Goal: Task Accomplishment & Management: Complete application form

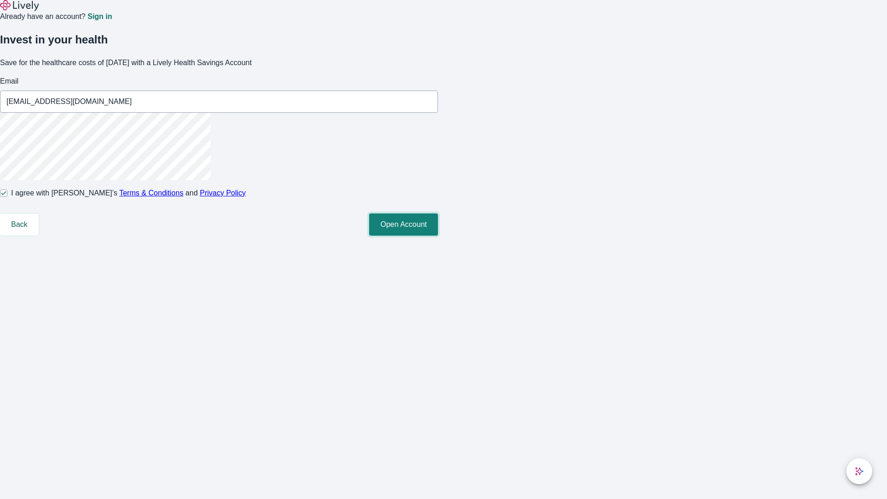
click at [438, 236] on button "Open Account" at bounding box center [403, 224] width 69 height 22
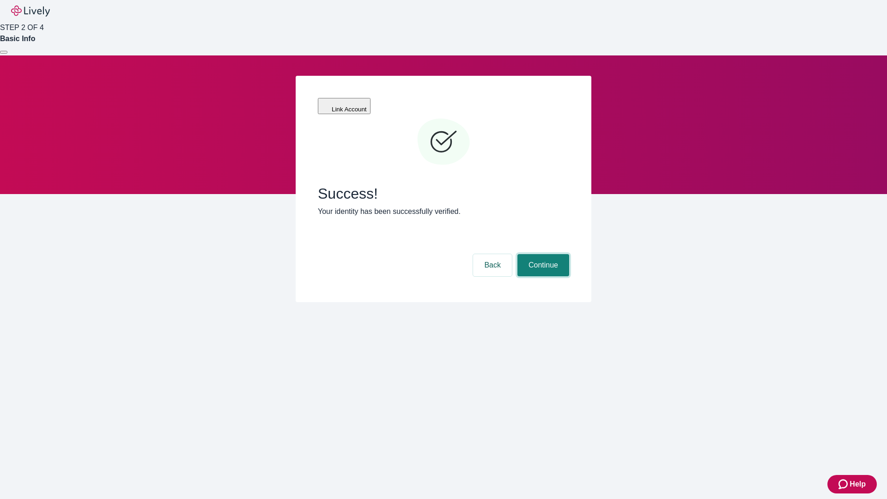
click at [542, 254] on button "Continue" at bounding box center [543, 265] width 52 height 22
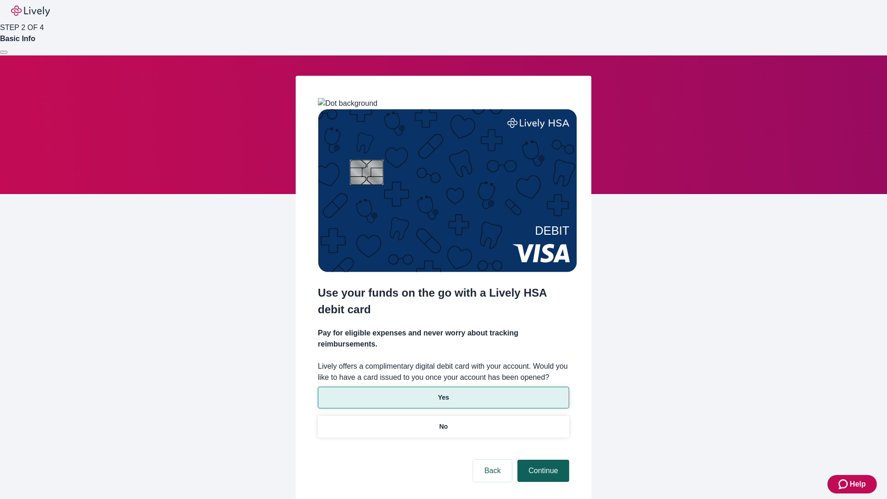
click at [443, 393] on p "Yes" at bounding box center [443, 398] width 11 height 10
click at [542, 460] on button "Continue" at bounding box center [543, 471] width 52 height 22
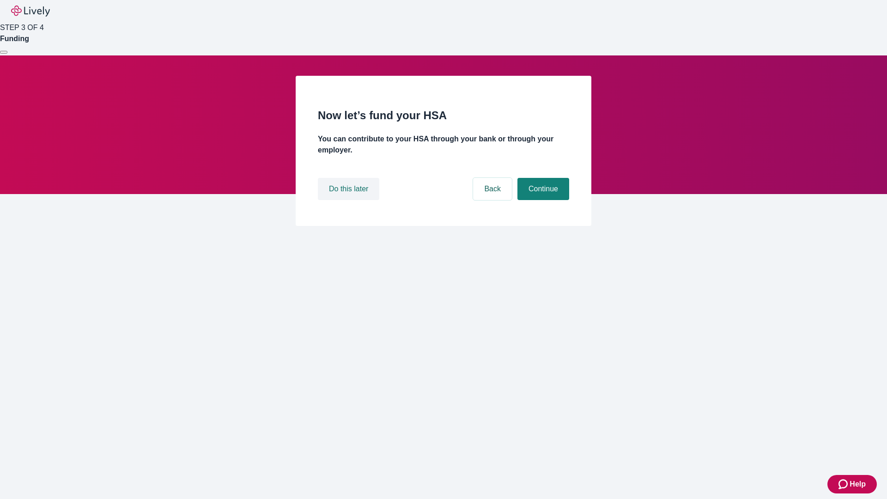
click at [350, 200] on button "Do this later" at bounding box center [348, 189] width 61 height 22
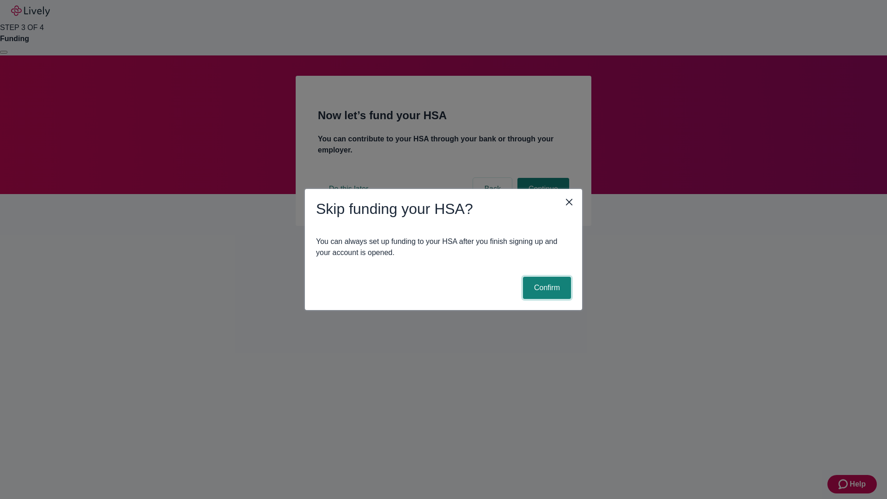
click at [546, 288] on button "Confirm" at bounding box center [547, 288] width 48 height 22
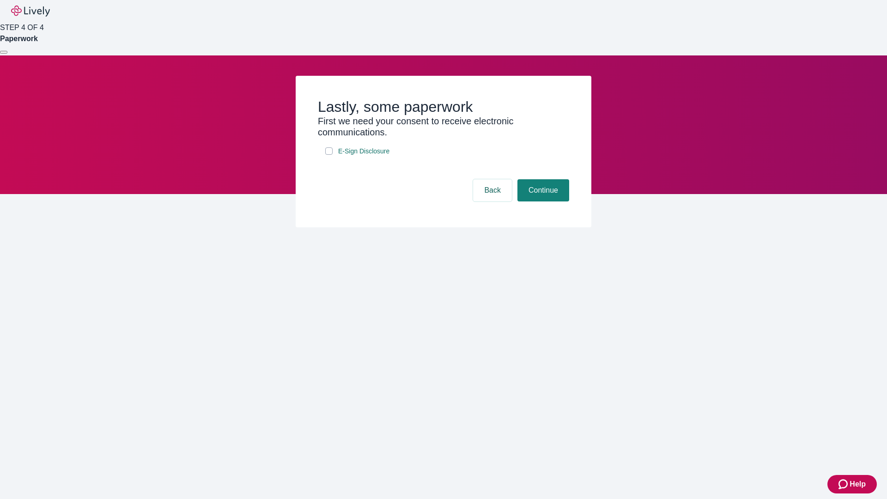
click at [329, 155] on input "E-Sign Disclosure" at bounding box center [328, 150] width 7 height 7
checkbox input "true"
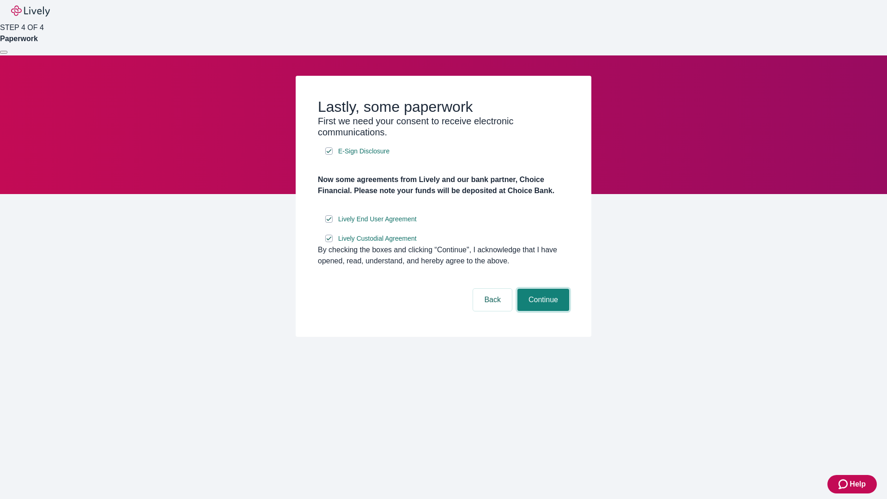
click at [542, 311] on button "Continue" at bounding box center [543, 300] width 52 height 22
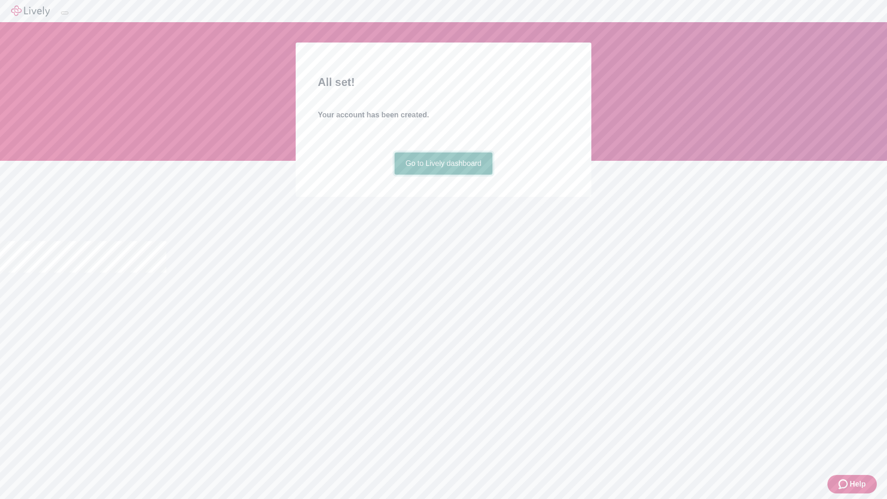
click at [443, 175] on link "Go to Lively dashboard" at bounding box center [444, 163] width 98 height 22
